Goal: Contribute content: Contribute content

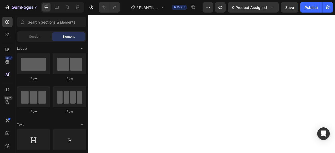
scroll to position [52, 0]
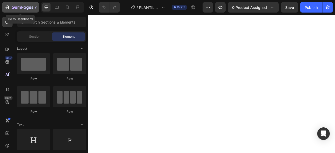
click at [9, 7] on icon "button" at bounding box center [6, 7] width 5 height 5
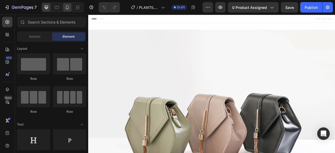
drag, startPoint x: 88, startPoint y: 15, endPoint x: 155, endPoint y: 20, distance: 67.2
click at [67, 5] on icon at bounding box center [67, 7] width 3 height 4
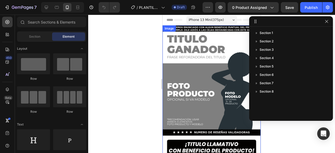
click at [145, 69] on div at bounding box center [211, 84] width 247 height 138
click at [328, 21] on icon "button" at bounding box center [326, 21] width 4 height 4
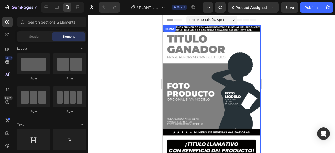
click at [214, 29] on img at bounding box center [212, 112] width 98 height 175
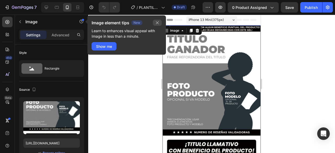
click at [156, 21] on icon "button" at bounding box center [157, 23] width 4 height 4
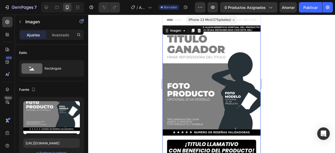
click at [138, 83] on div at bounding box center [211, 84] width 247 height 138
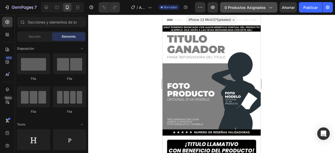
click at [257, 8] on font "0 productos asignados" at bounding box center [245, 7] width 41 height 4
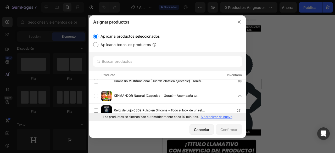
scroll to position [113, 0]
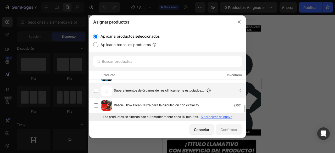
click at [148, 91] on font "Superalimentos de órganos de res clínicamente estudiados para mujeres" at bounding box center [159, 92] width 90 height 9
click at [232, 130] on font "Confirmar" at bounding box center [228, 129] width 17 height 4
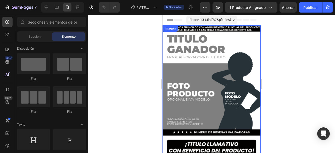
click at [210, 96] on img at bounding box center [212, 112] width 98 height 175
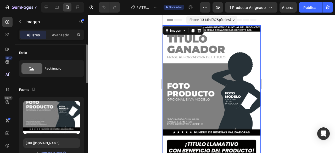
scroll to position [26, 0]
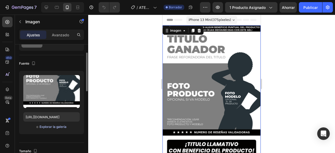
click at [53, 128] on font "Explorar la galería" at bounding box center [53, 127] width 27 height 4
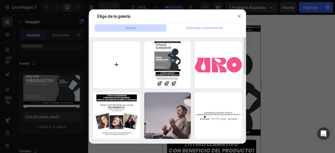
click at [121, 66] on input "file" at bounding box center [116, 64] width 47 height 47
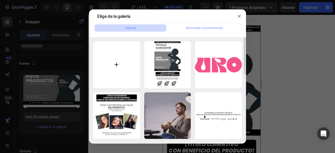
type input "C:\fakepath\ChatGPT Image [DATE], 08_26_31 a.m..png"
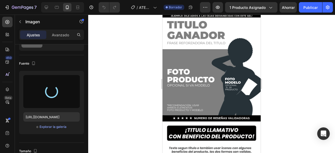
scroll to position [0, 0]
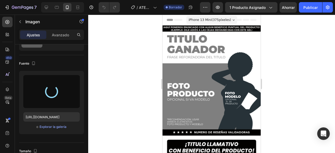
click at [109, 96] on div at bounding box center [211, 84] width 247 height 138
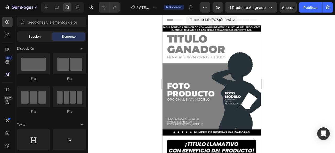
click at [37, 38] on font "Sección" at bounding box center [35, 37] width 12 height 4
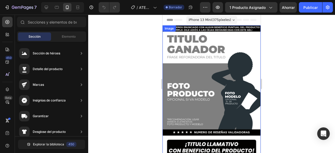
click at [195, 69] on img at bounding box center [212, 112] width 98 height 175
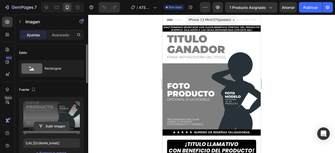
click at [53, 126] on input "file" at bounding box center [51, 126] width 35 height 9
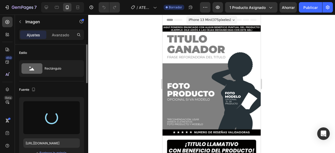
click at [222, 21] on font "píxeles)" at bounding box center [225, 20] width 12 height 4
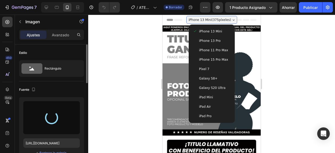
click at [219, 87] on font "Galaxy S20 Ultra" at bounding box center [212, 88] width 26 height 4
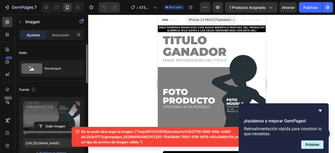
click at [131, 72] on div at bounding box center [211, 84] width 247 height 138
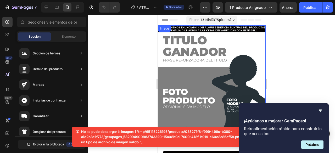
click at [200, 96] on img at bounding box center [212, 121] width 108 height 192
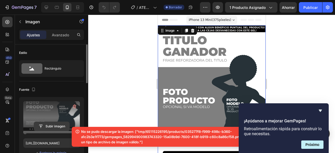
click at [52, 128] on input "file" at bounding box center [51, 126] width 35 height 9
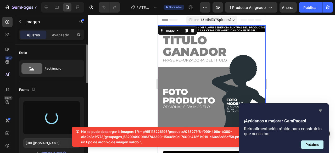
type input "[URL][DOMAIN_NAME]"
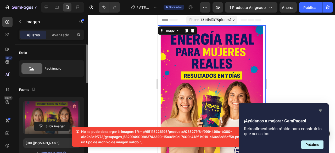
click at [320, 109] on icon "Ocultar encuesta" at bounding box center [320, 111] width 6 height 6
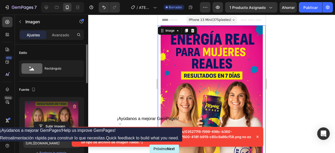
click at [260, 135] on icon at bounding box center [257, 136] width 5 height 5
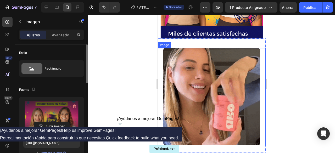
scroll to position [157, 0]
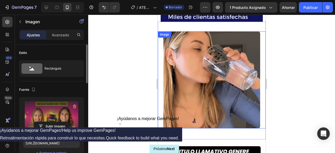
click at [208, 83] on img at bounding box center [211, 79] width 97 height 97
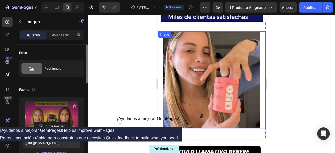
scroll to position [26, 0]
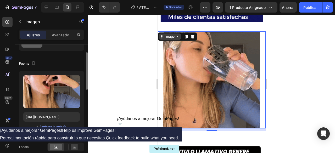
click at [177, 35] on icon at bounding box center [177, 37] width 4 height 4
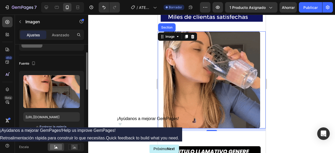
click at [53, 126] on font "Explorar la galería" at bounding box center [53, 127] width 27 height 4
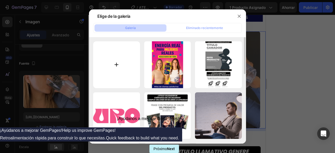
click at [118, 65] on input "file" at bounding box center [116, 64] width 47 height 47
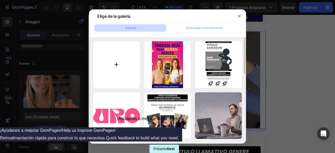
type input "C:\fakepath\videoframe_1854.png"
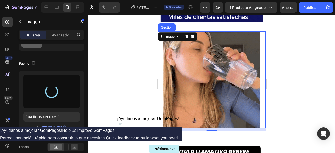
type input "[URL][DOMAIN_NAME]"
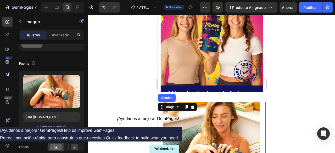
scroll to position [52, 0]
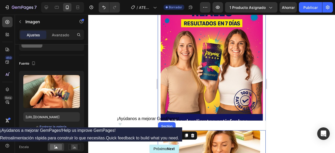
click at [210, 96] on img at bounding box center [212, 49] width 108 height 153
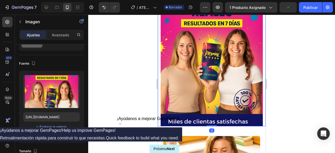
drag, startPoint x: 205, startPoint y: 120, endPoint x: 209, endPoint y: 66, distance: 54.6
click at [209, 66] on div "Image 0" at bounding box center [212, 49] width 108 height 153
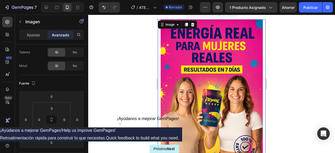
scroll to position [0, 0]
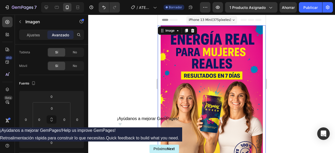
click at [214, 90] on img at bounding box center [212, 101] width 108 height 153
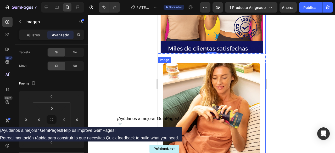
scroll to position [183, 0]
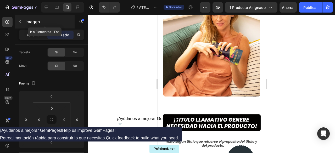
click at [21, 19] on button "button" at bounding box center [20, 22] width 8 height 8
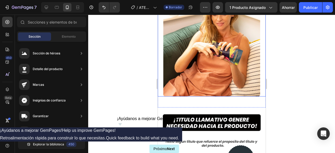
click at [207, 61] on img at bounding box center [211, 47] width 97 height 97
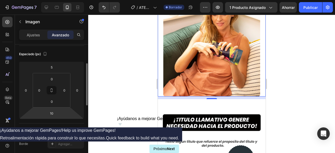
scroll to position [0, 0]
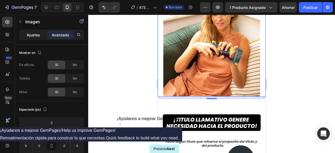
click at [27, 33] on font "Ajustes" at bounding box center [33, 35] width 13 height 4
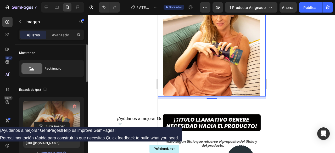
click at [50, 115] on label at bounding box center [51, 117] width 57 height 33
click at [50, 122] on input "file" at bounding box center [51, 126] width 35 height 9
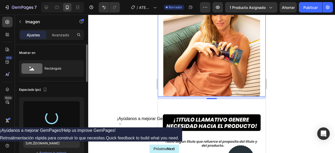
type input "[URL][DOMAIN_NAME]"
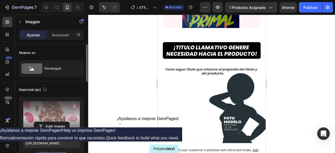
scroll to position [262, 0]
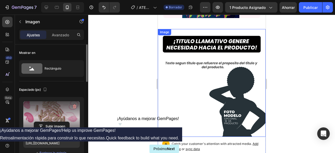
click at [215, 104] on img at bounding box center [212, 83] width 108 height 108
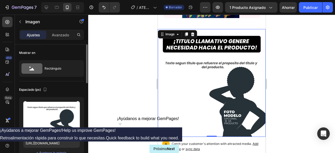
click at [195, 80] on img at bounding box center [212, 83] width 108 height 108
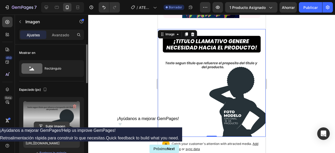
click at [51, 124] on input "file" at bounding box center [51, 126] width 35 height 9
click at [51, 122] on input "file" at bounding box center [51, 126] width 35 height 9
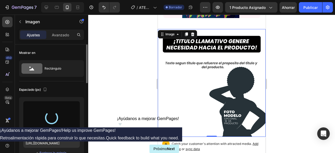
type input "[URL][DOMAIN_NAME]"
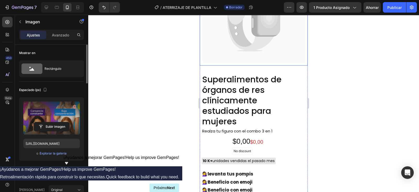
scroll to position [353, 0]
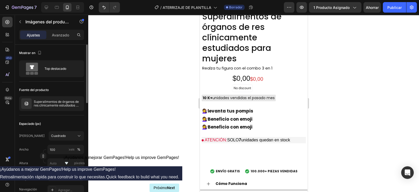
scroll to position [386, 0]
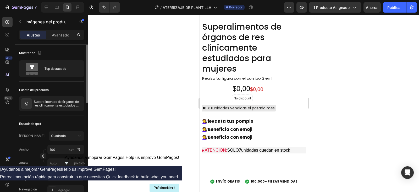
click at [52, 69] on font "Top destacado" at bounding box center [55, 68] width 22 height 4
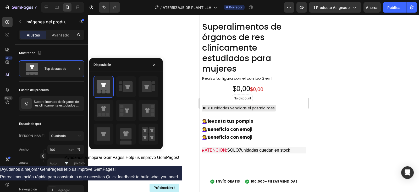
click at [129, 49] on div at bounding box center [253, 103] width 331 height 177
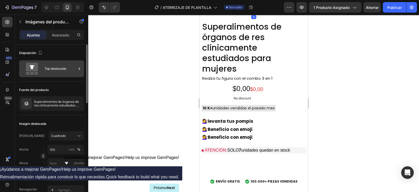
click at [47, 69] on font "Top destacado" at bounding box center [55, 68] width 22 height 4
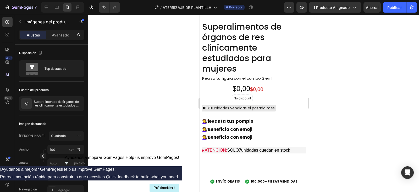
click at [158, 37] on div at bounding box center [253, 103] width 331 height 177
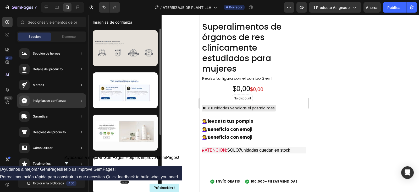
click at [138, 50] on div at bounding box center [125, 48] width 65 height 36
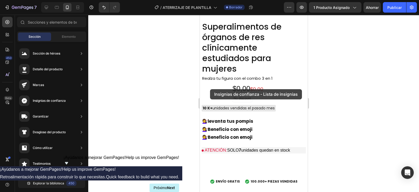
drag, startPoint x: 326, startPoint y: 71, endPoint x: 210, endPoint y: 89, distance: 117.9
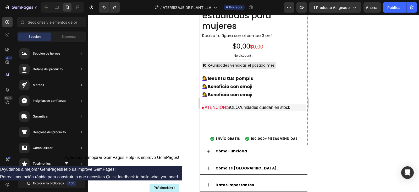
scroll to position [417, 0]
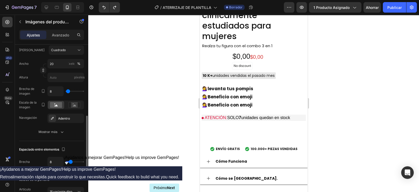
scroll to position [229, 0]
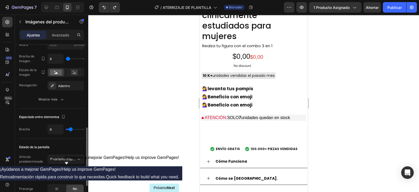
type input "6"
type input "2"
type input "0"
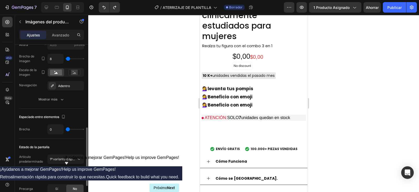
drag, startPoint x: 71, startPoint y: 127, endPoint x: 65, endPoint y: 125, distance: 6.3
type input "0"
click at [66, 128] on input "range" at bounding box center [75, 128] width 18 height 1
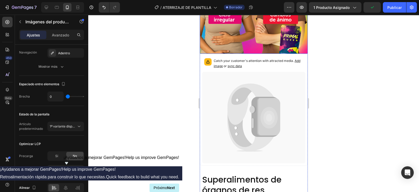
scroll to position [425, 0]
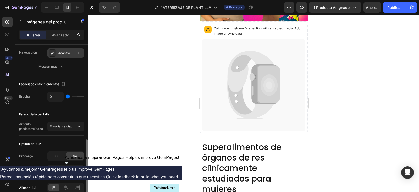
click at [66, 52] on font "Adentro" at bounding box center [64, 53] width 12 height 4
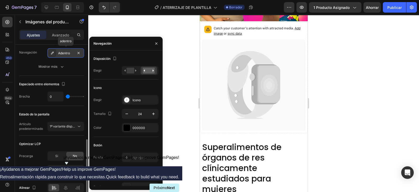
click at [66, 52] on font "Adentro" at bounding box center [64, 53] width 12 height 4
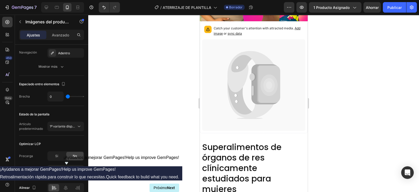
click at [244, 83] on icon at bounding box center [253, 84] width 103 height 91
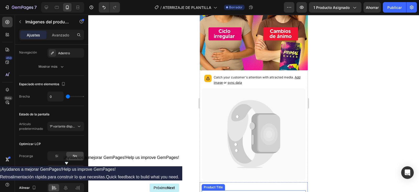
scroll to position [360, 0]
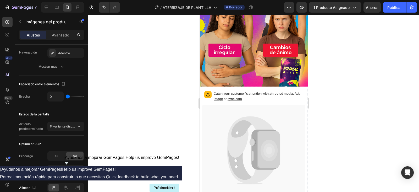
click at [238, 120] on icon at bounding box center [240, 150] width 26 height 61
click at [248, 126] on icon at bounding box center [253, 149] width 103 height 91
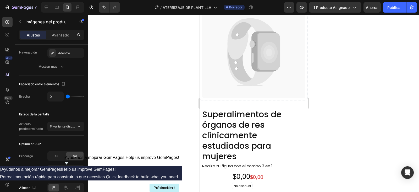
scroll to position [458, 0]
click at [242, 85] on icon at bounding box center [253, 52] width 103 height 91
click at [245, 78] on icon at bounding box center [253, 52] width 103 height 91
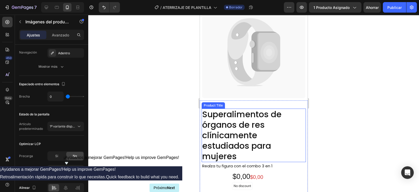
click at [254, 125] on h2 "Superalimentos de órganos de res clínicamente estudiados para mujeres" at bounding box center [253, 134] width 104 height 53
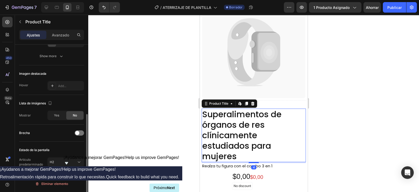
scroll to position [0, 0]
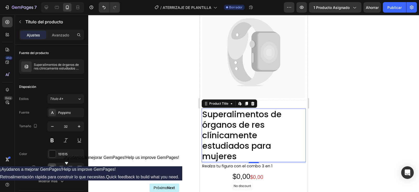
click at [259, 115] on h2 "Superalimentos de órganos de res clínicamente estudiados para mujeres" at bounding box center [253, 134] width 104 height 53
click at [248, 132] on h2 "Superalimentos de órganos de res clínicamente estudiados para mujeres" at bounding box center [253, 134] width 104 height 53
click at [248, 131] on h2 "Superalimentos de órganos de res clínicamente estudiados para mujeres" at bounding box center [253, 134] width 104 height 53
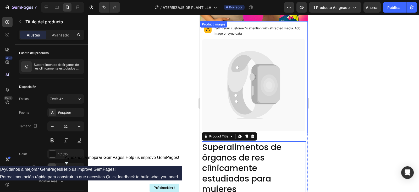
scroll to position [360, 0]
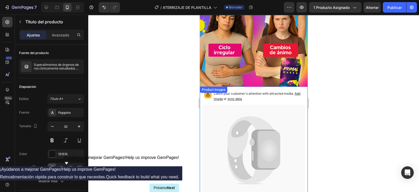
click at [260, 116] on icon at bounding box center [250, 136] width 47 height 41
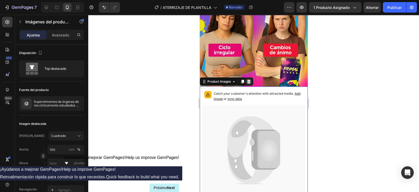
click at [247, 80] on icon at bounding box center [248, 82] width 3 height 4
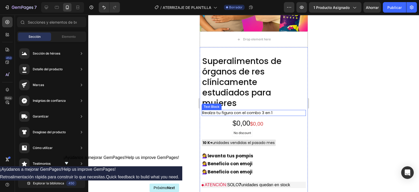
scroll to position [425, 0]
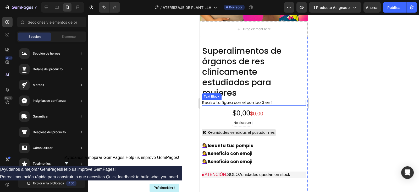
click at [261, 100] on p "Realza tu figura con el combo 3 en 1" at bounding box center [241, 102] width 79 height 5
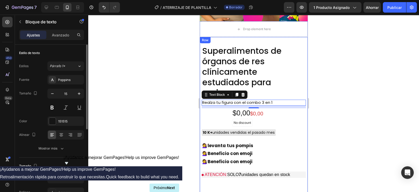
scroll to position [32, 0]
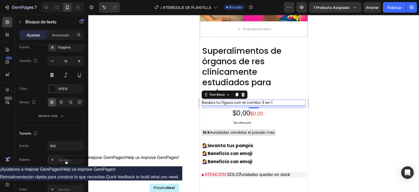
click at [270, 100] on p "Realza tu figura con el combo 3 en 1" at bounding box center [241, 102] width 79 height 5
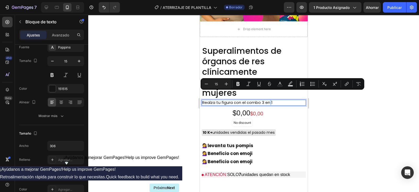
click at [282, 99] on div "Realza tu figura con el combo 3 en 1" at bounding box center [253, 102] width 104 height 6
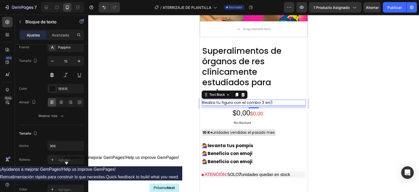
click at [274, 100] on p "Realza tu figura con el combo 3 en 1" at bounding box center [241, 102] width 79 height 5
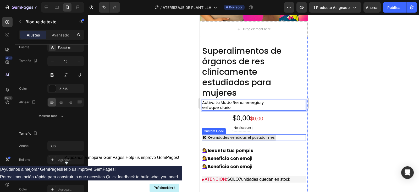
click at [253, 134] on div "10 K+ unidades vendidas el pasado mes" at bounding box center [238, 137] width 74 height 7
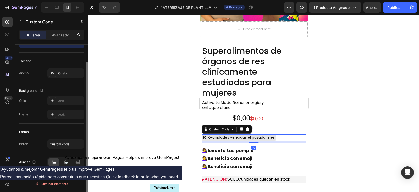
scroll to position [0, 0]
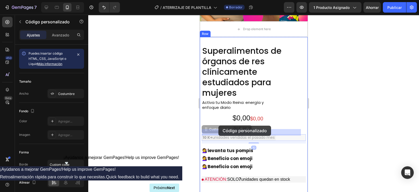
drag, startPoint x: 279, startPoint y: 127, endPoint x: 218, endPoint y: 125, distance: 60.5
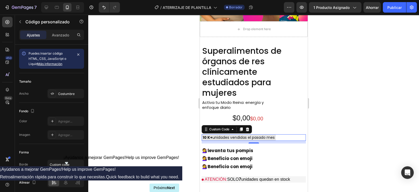
click at [280, 134] on div "10 K+ unidades vendidas el pasado mes" at bounding box center [253, 137] width 104 height 7
click at [278, 134] on div "10 K+ unidades vendidas el pasado mes" at bounding box center [253, 137] width 104 height 7
click at [273, 134] on div "10 K+ unidades vendidas el pasado mes" at bounding box center [238, 137] width 74 height 7
click at [275, 134] on div "10 K+ unidades vendidas el pasado mes" at bounding box center [238, 137] width 74 height 7
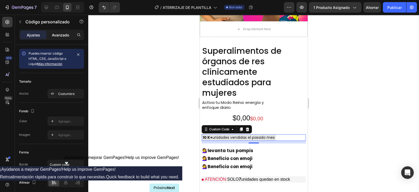
click at [57, 33] on font "Avanzado" at bounding box center [60, 35] width 17 height 4
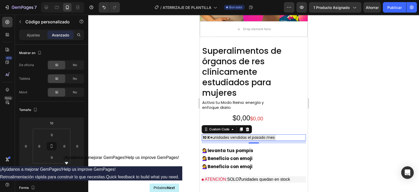
click at [232, 125] on div "Custom Code" at bounding box center [226, 129] width 50 height 8
click at [232, 127] on icon at bounding box center [232, 129] width 4 height 4
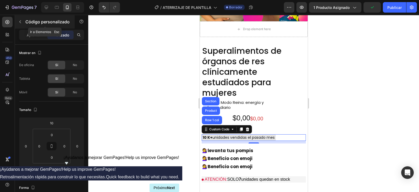
click at [21, 21] on icon "button" at bounding box center [20, 22] width 4 height 4
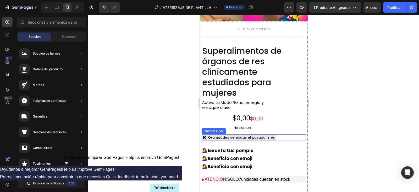
click at [270, 134] on div "10 K+ unidades vendidas el pasado mes" at bounding box center [238, 137] width 74 height 7
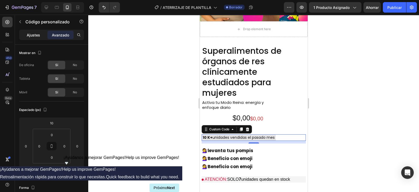
click at [33, 35] on font "Ajustes" at bounding box center [33, 35] width 13 height 4
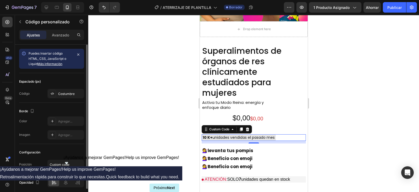
scroll to position [20, 0]
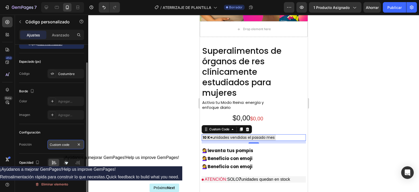
click at [68, 144] on input "Custom code" at bounding box center [65, 143] width 37 height 9
click at [54, 132] on div "Configuración" at bounding box center [51, 132] width 65 height 8
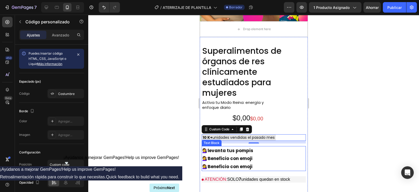
click at [231, 153] on strong "Beneficio con emoji" at bounding box center [229, 166] width 45 height 6
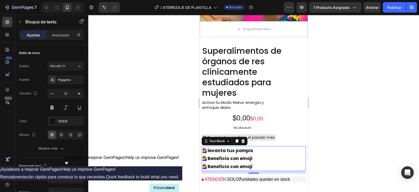
click at [261, 146] on p "💇‍♀️ levanta tus pompis" at bounding box center [253, 150] width 103 height 8
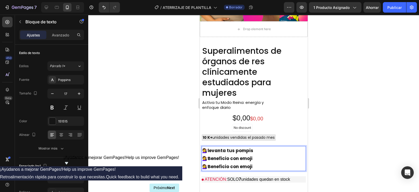
drag, startPoint x: 261, startPoint y: 142, endPoint x: 227, endPoint y: 139, distance: 33.6
click at [227, 146] on p "💇‍♀️ levanta tus pompis" at bounding box center [253, 150] width 103 height 8
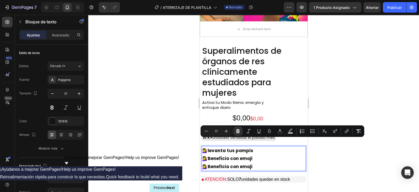
click at [335, 92] on div at bounding box center [253, 103] width 331 height 177
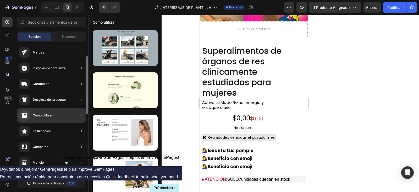
scroll to position [65, 0]
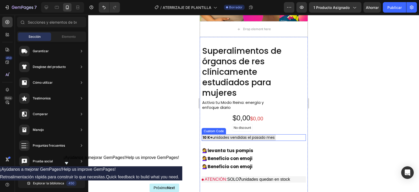
click at [248, 134] on div "10 K+ unidades vendidas el pasado mes" at bounding box center [238, 137] width 74 height 7
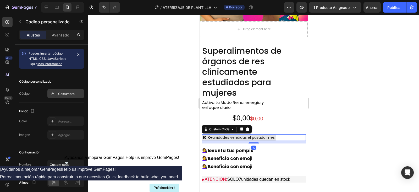
click at [53, 93] on icon at bounding box center [52, 93] width 4 height 4
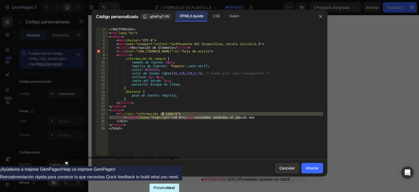
drag, startPoint x: 263, startPoint y: 116, endPoint x: 247, endPoint y: 112, distance: 16.2
click at [247, 112] on div "<! DOCTYPE html > < html lang = "es" > < cabeza > < meta charset = "UTF-8" > < …" at bounding box center [215, 94] width 215 height 135
click at [259, 115] on div "<! DOCTYPE html > < html lang = "es" > < cabeza > < meta charset = "UTF-8" > < …" at bounding box center [215, 91] width 215 height 128
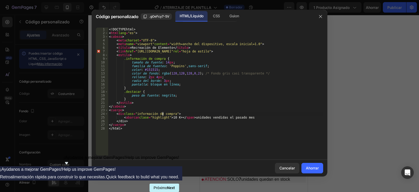
click at [261, 116] on div "<! DOCTYPE html > < html lang = "es" > < cabeza > < meta charset = "UTF-8" > < …" at bounding box center [215, 94] width 215 height 135
click at [259, 116] on div "<! DOCTYPE html > < html lang = "es" > < cabeza > < meta charset = "UTF-8" > < …" at bounding box center [215, 94] width 215 height 135
click at [258, 116] on div "<! DOCTYPE html > < html lang = "es" > < cabeza > < meta charset = "UTF-8" > < …" at bounding box center [215, 94] width 215 height 135
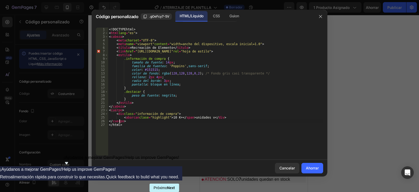
click at [223, 118] on div "<! DOCTYPE html > < html lang = "es" > < cabeza > < meta charset = "UTF-8" > < …" at bounding box center [215, 94] width 215 height 135
type textarea "<span class="highlight">10 K+</span> unidades v"
click at [284, 153] on button "Cancelar" at bounding box center [287, 168] width 24 height 10
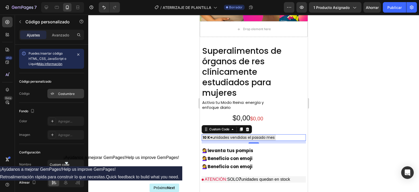
click at [59, 92] on font "Costumbre" at bounding box center [66, 94] width 16 height 4
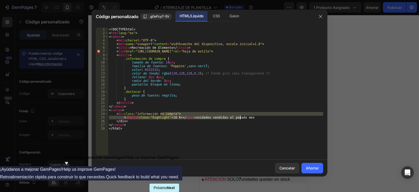
drag, startPoint x: 206, startPoint y: 115, endPoint x: 253, endPoint y: 118, distance: 46.7
click at [253, 118] on div "<! DOCTYPE html > < html lang = "es" > < cabeza > < meta charset = "UTF-8" > < …" at bounding box center [215, 94] width 215 height 135
click at [240, 130] on div "<! DOCTYPE html > < html lang = "es" > < cabeza > < meta charset = "UTF-8" > < …" at bounding box center [215, 94] width 215 height 135
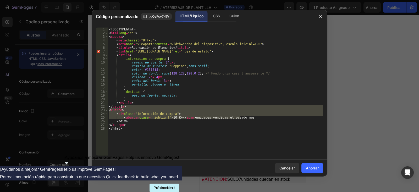
drag, startPoint x: 275, startPoint y: 116, endPoint x: 244, endPoint y: 108, distance: 31.7
click at [244, 108] on div "<! DOCTYPE html > < html lang = "es" > < cabeza > < meta charset = "UTF-8" > < …" at bounding box center [215, 94] width 215 height 135
click at [241, 125] on div "<! DOCTYPE html > < html lang = "es" > < cabeza > < meta charset = "UTF-8" > < …" at bounding box center [215, 94] width 215 height 135
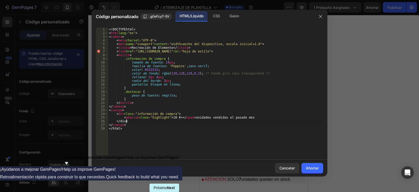
click at [221, 122] on div "<! DOCTYPE html > < html lang = "es" > < cabeza > < meta charset = "UTF-8" > < …" at bounding box center [215, 94] width 215 height 135
drag, startPoint x: 221, startPoint y: 122, endPoint x: 206, endPoint y: 117, distance: 15.7
click at [206, 117] on div "<! DOCTYPE html > < html lang = "es" > < cabeza > < meta charset = "UTF-8" > < …" at bounding box center [215, 94] width 215 height 135
paste textarea "clientas el último mes · ⭐⭐⭐⭐⭐ reseñas verificadas"
click at [220, 136] on div "<! DOCTYPE html > < html lang = "es" > < cabeza > < meta charset = "UTF-8" > < …" at bounding box center [215, 94] width 215 height 135
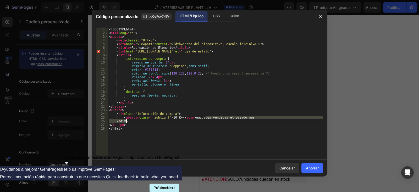
type textarea "</html>"
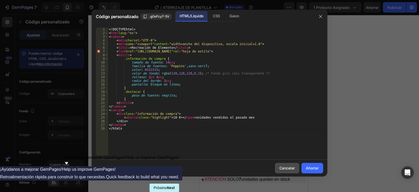
click at [282, 153] on button "Cancelar" at bounding box center [287, 168] width 24 height 10
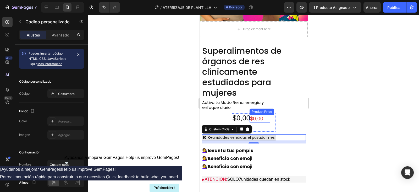
scroll to position [458, 0]
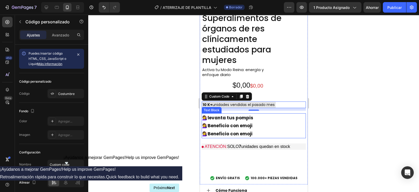
click at [249, 122] on strong "Beneficio con emoji" at bounding box center [229, 125] width 45 height 6
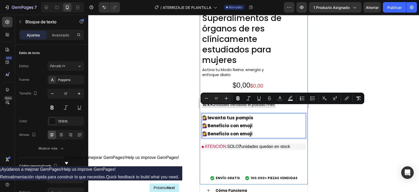
drag, startPoint x: 257, startPoint y: 123, endPoint x: 198, endPoint y: 101, distance: 62.4
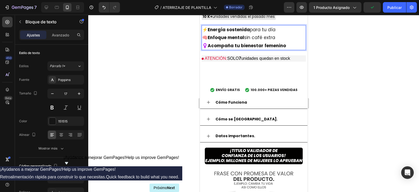
scroll to position [556, 0]
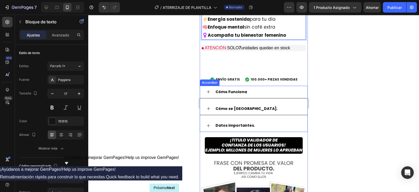
click at [208, 86] on div "Cómo Funciona" at bounding box center [253, 92] width 107 height 13
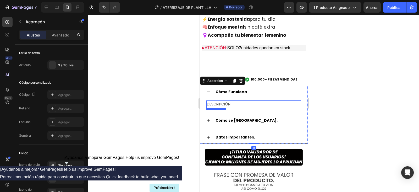
click at [222, 101] on p "DESCRIPCIÓN" at bounding box center [253, 104] width 94 height 7
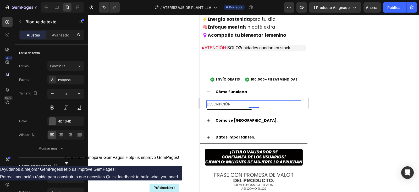
click at [223, 101] on p "DESCRIPCIÓN" at bounding box center [253, 104] width 94 height 7
click at [235, 101] on p "DESCRIPCIÓN" at bounding box center [253, 104] width 94 height 7
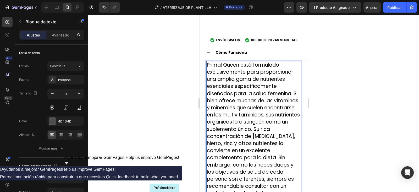
scroll to position [603, 0]
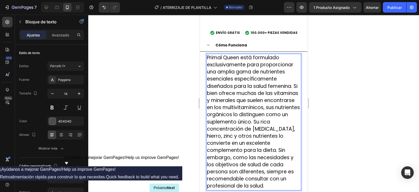
click at [335, 115] on div at bounding box center [253, 103] width 331 height 177
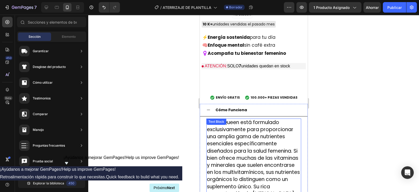
scroll to position [537, 0]
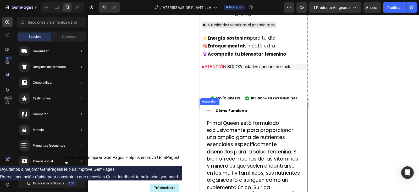
click at [232, 108] on strong "Cómo Funciona" at bounding box center [230, 110] width 31 height 5
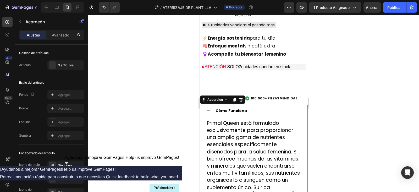
click at [232, 108] on strong "Cómo Funciona" at bounding box center [230, 110] width 31 height 5
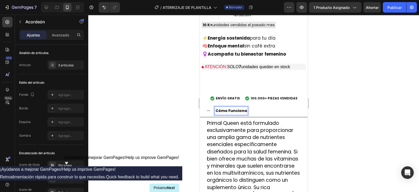
click at [244, 108] on strong "Cómo Funciona" at bounding box center [230, 110] width 31 height 5
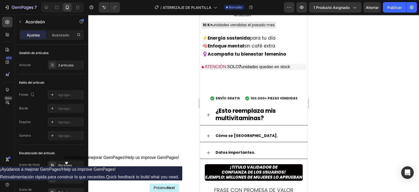
click at [335, 107] on div at bounding box center [253, 103] width 331 height 177
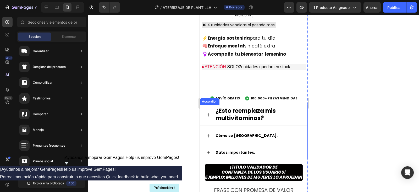
click at [230, 133] on strong "Cómo se [GEOGRAPHIC_DATA]." at bounding box center [246, 135] width 62 height 5
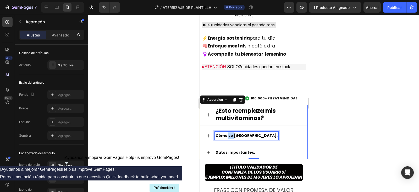
click at [228, 133] on strong "Cómo se [GEOGRAPHIC_DATA]." at bounding box center [246, 135] width 62 height 5
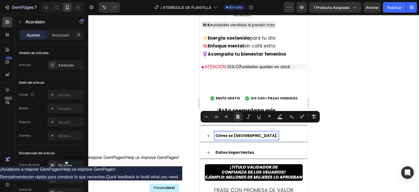
click at [239, 133] on strong "Cómo se [GEOGRAPHIC_DATA]." at bounding box center [246, 135] width 62 height 5
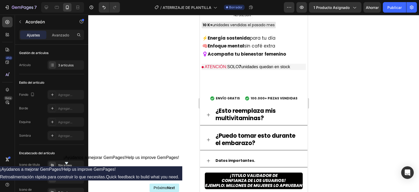
click at [208, 138] on icon at bounding box center [207, 139] width 3 height 3
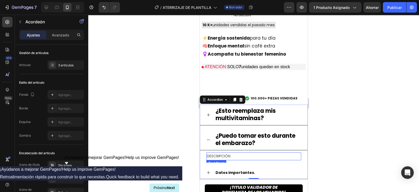
click at [224, 153] on p "DESCRIPCIÓN" at bounding box center [253, 156] width 94 height 7
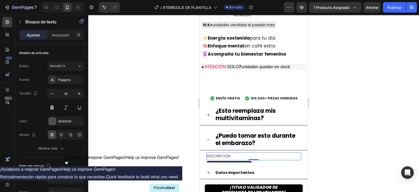
click at [236, 153] on p "DESCRIPCIÓN" at bounding box center [253, 156] width 94 height 7
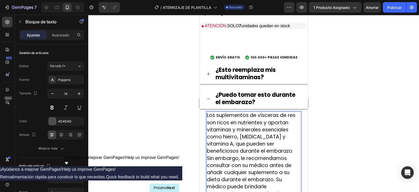
scroll to position [586, 0]
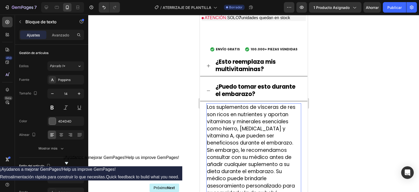
click at [335, 128] on div at bounding box center [253, 103] width 331 height 177
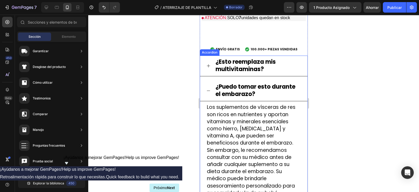
click at [208, 88] on icon at bounding box center [208, 90] width 4 height 4
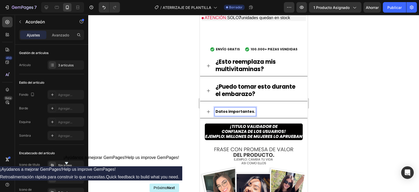
click at [232, 109] on strong "Datos importantes." at bounding box center [235, 111] width 40 height 5
click at [247, 109] on strong "Datos importantes." at bounding box center [235, 111] width 40 height 5
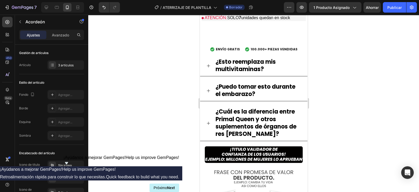
click at [207, 121] on icon at bounding box center [208, 123] width 4 height 4
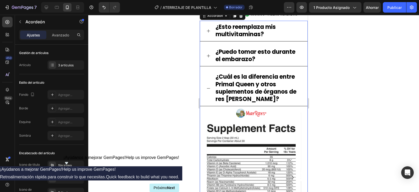
scroll to position [652, 0]
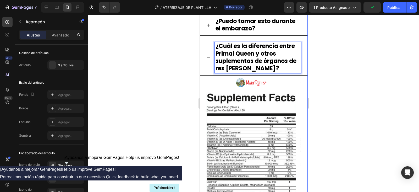
click at [247, 51] on strong "¿Cuál es la diferencia entre Primal Queen y otros suplementos de órganos de res…" at bounding box center [255, 57] width 81 height 30
click at [208, 57] on icon at bounding box center [207, 57] width 3 height 0
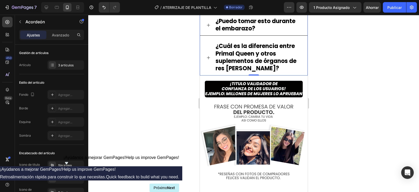
scroll to position [684, 0]
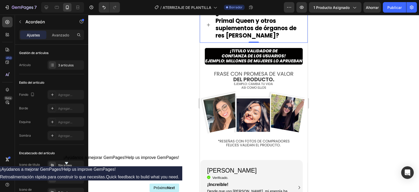
click at [209, 23] on icon at bounding box center [208, 25] width 4 height 4
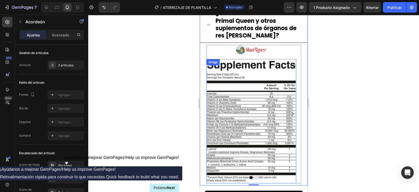
scroll to position [652, 0]
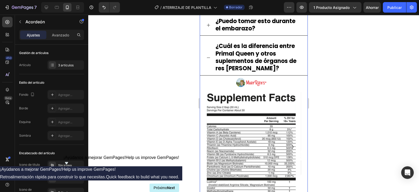
click at [237, 55] on strong "¿Cuál es la diferencia entre Primal Queen y otros suplementos de órganos de res…" at bounding box center [255, 57] width 81 height 30
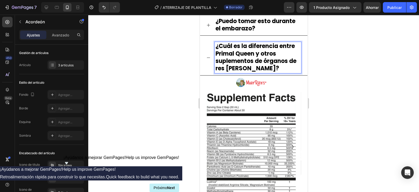
click at [277, 54] on strong "¿Cuál es la diferencia entre Primal Queen y otros suplementos de órganos de res…" at bounding box center [255, 57] width 81 height 30
click at [277, 60] on p "¿Cuál es la diferencia entre Primal Queen y otros suplementos de órganos de res…" at bounding box center [257, 58] width 85 height 30
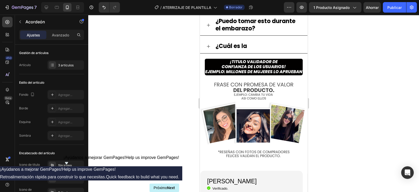
click at [335, 58] on div at bounding box center [253, 103] width 331 height 177
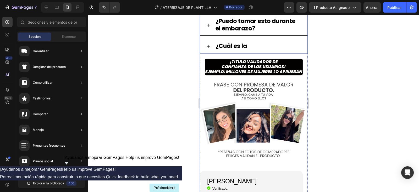
click at [251, 42] on div "¿Cuál es la" at bounding box center [257, 46] width 86 height 9
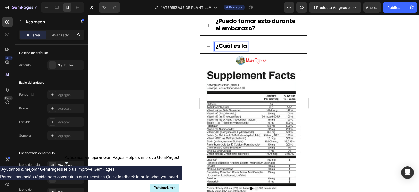
click at [258, 69] on img at bounding box center [251, 131] width 90 height 124
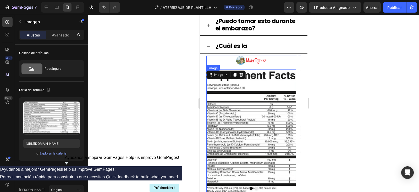
click at [251, 55] on img at bounding box center [250, 60] width 31 height 10
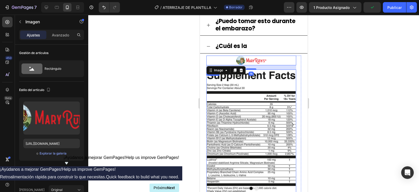
click at [252, 87] on img at bounding box center [251, 131] width 90 height 124
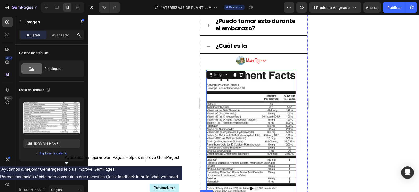
scroll to position [586, 0]
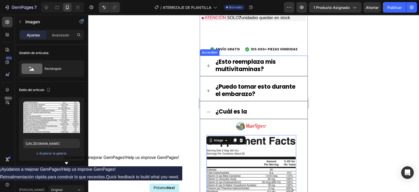
click at [238, 107] on strong "¿Cuál es la" at bounding box center [230, 111] width 31 height 8
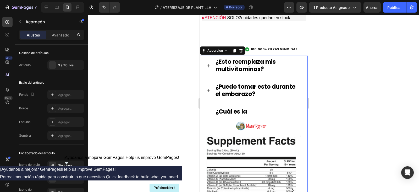
click at [206, 110] on icon at bounding box center [208, 112] width 4 height 4
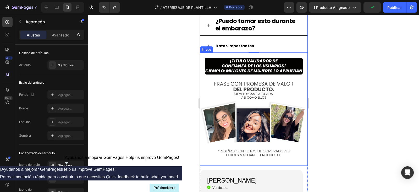
scroll to position [619, 0]
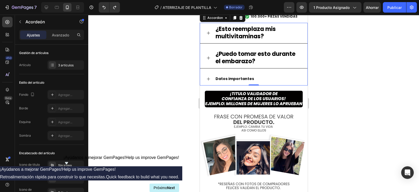
click at [210, 77] on icon at bounding box center [208, 79] width 4 height 4
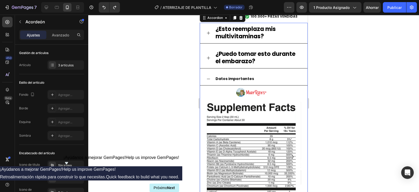
click at [209, 77] on icon at bounding box center [208, 79] width 4 height 4
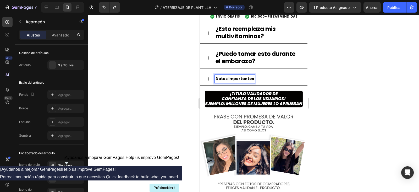
click at [225, 76] on strong "Datos importantes" at bounding box center [234, 78] width 38 height 5
drag, startPoint x: 250, startPoint y: 70, endPoint x: 212, endPoint y: 66, distance: 37.8
click at [212, 72] on div "Datos importantes" at bounding box center [253, 78] width 107 height 13
click at [261, 76] on strong "Aquí es donde sucede la magia" at bounding box center [246, 78] width 62 height 5
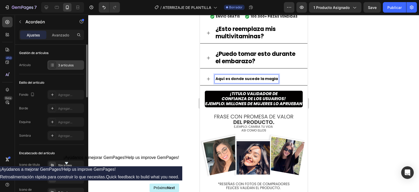
click at [54, 66] on icon at bounding box center [53, 66] width 2 height 0
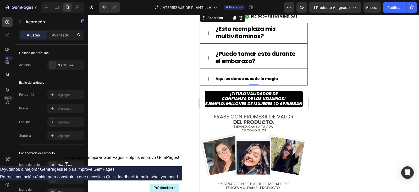
click at [138, 37] on div at bounding box center [253, 103] width 331 height 177
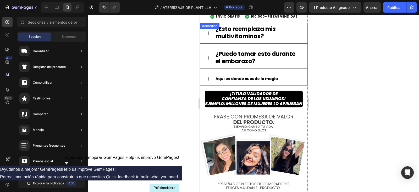
click at [229, 76] on strong "Aquí es donde sucede la magia" at bounding box center [246, 78] width 62 height 5
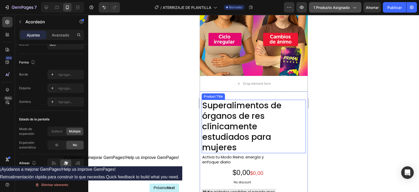
scroll to position [357, 0]
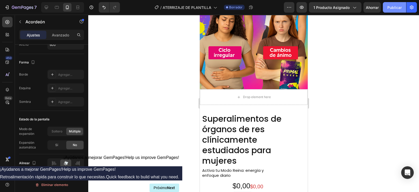
click at [335, 7] on font "Publicar" at bounding box center [394, 7] width 14 height 4
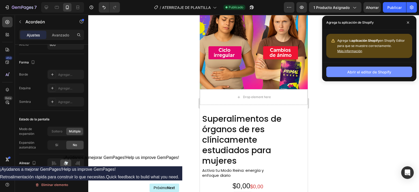
click at [335, 72] on font "Abrir el editor de Shopify" at bounding box center [369, 72] width 44 height 4
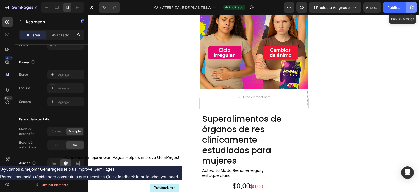
click at [335, 11] on button "button" at bounding box center [411, 7] width 10 height 10
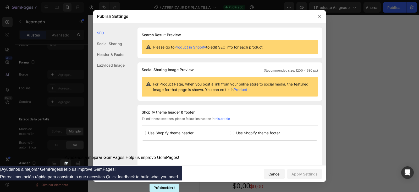
click at [335, 9] on div at bounding box center [209, 96] width 419 height 192
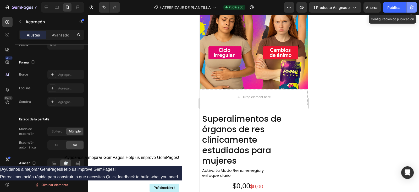
click at [335, 10] on button "button" at bounding box center [411, 7] width 10 height 10
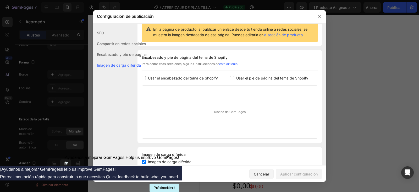
scroll to position [65, 0]
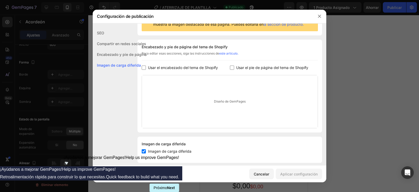
click at [145, 70] on input "checkbox" at bounding box center [144, 67] width 4 height 4
checkbox input "true"
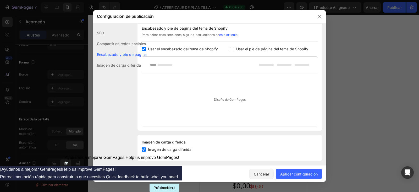
scroll to position [93, 0]
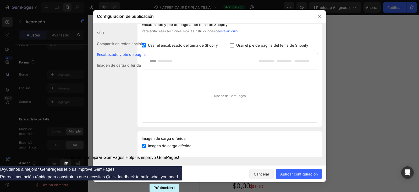
click at [335, 65] on div at bounding box center [209, 96] width 419 height 192
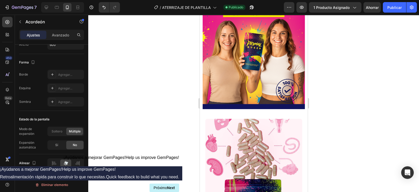
scroll to position [0, 0]
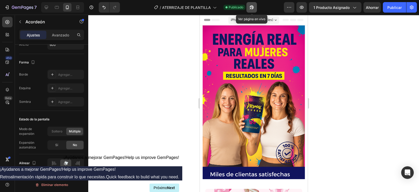
click at [251, 9] on icon "button" at bounding box center [251, 7] width 5 height 5
